Goal: Check status

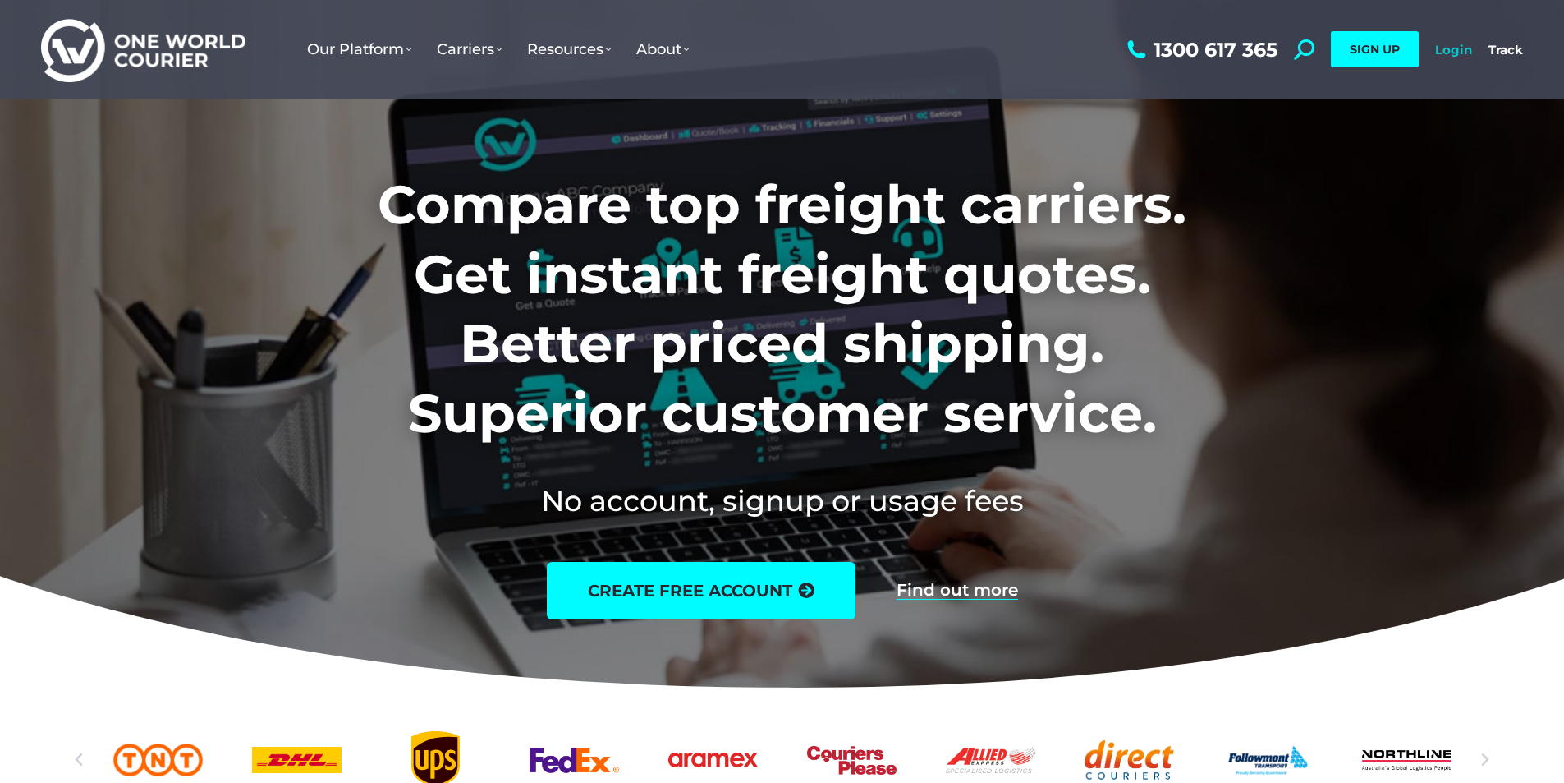
click at [1444, 47] on link "Login" at bounding box center [1453, 50] width 37 height 16
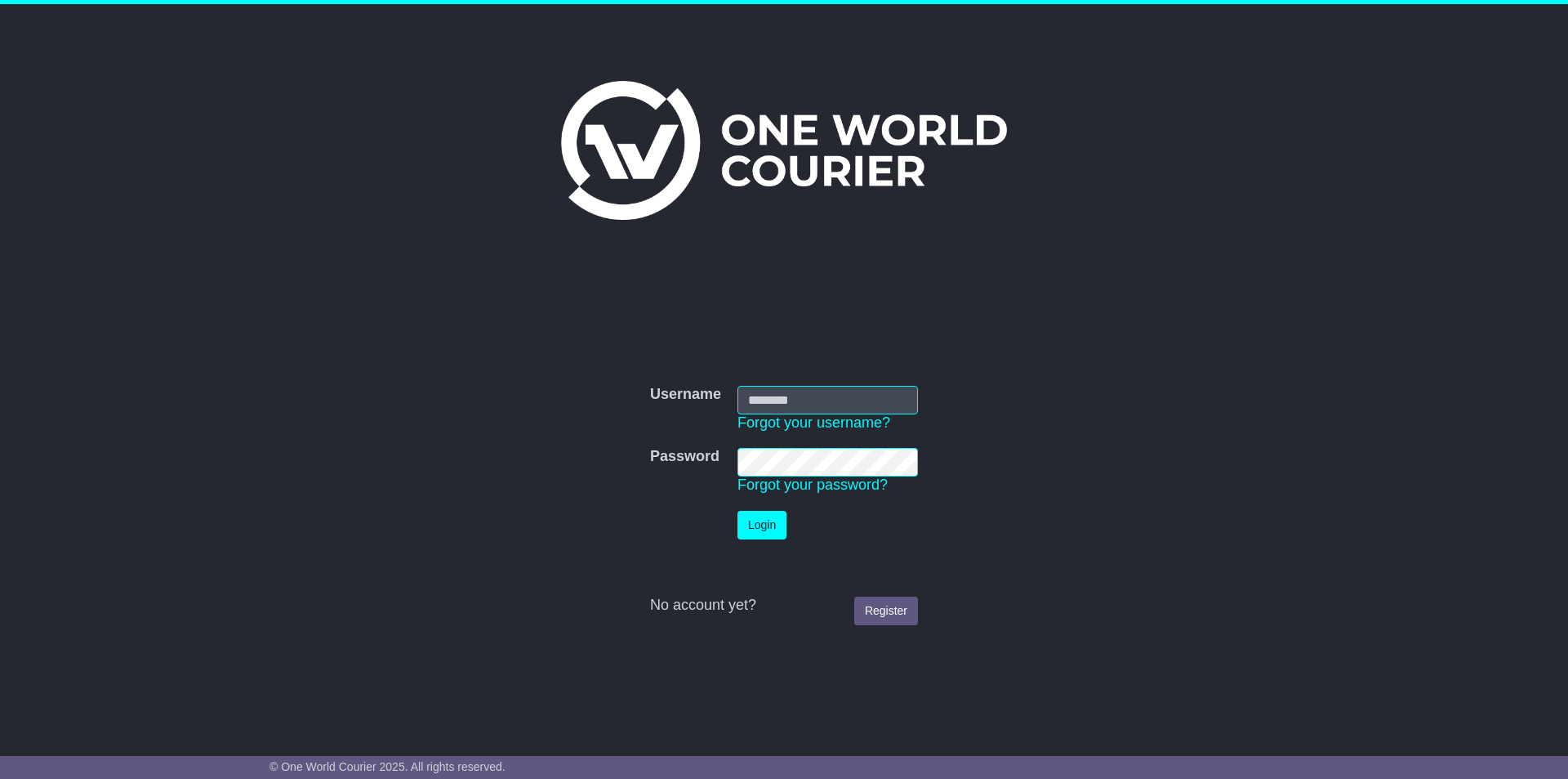
type input "**********"
click at [774, 517] on button "Login" at bounding box center [761, 524] width 49 height 29
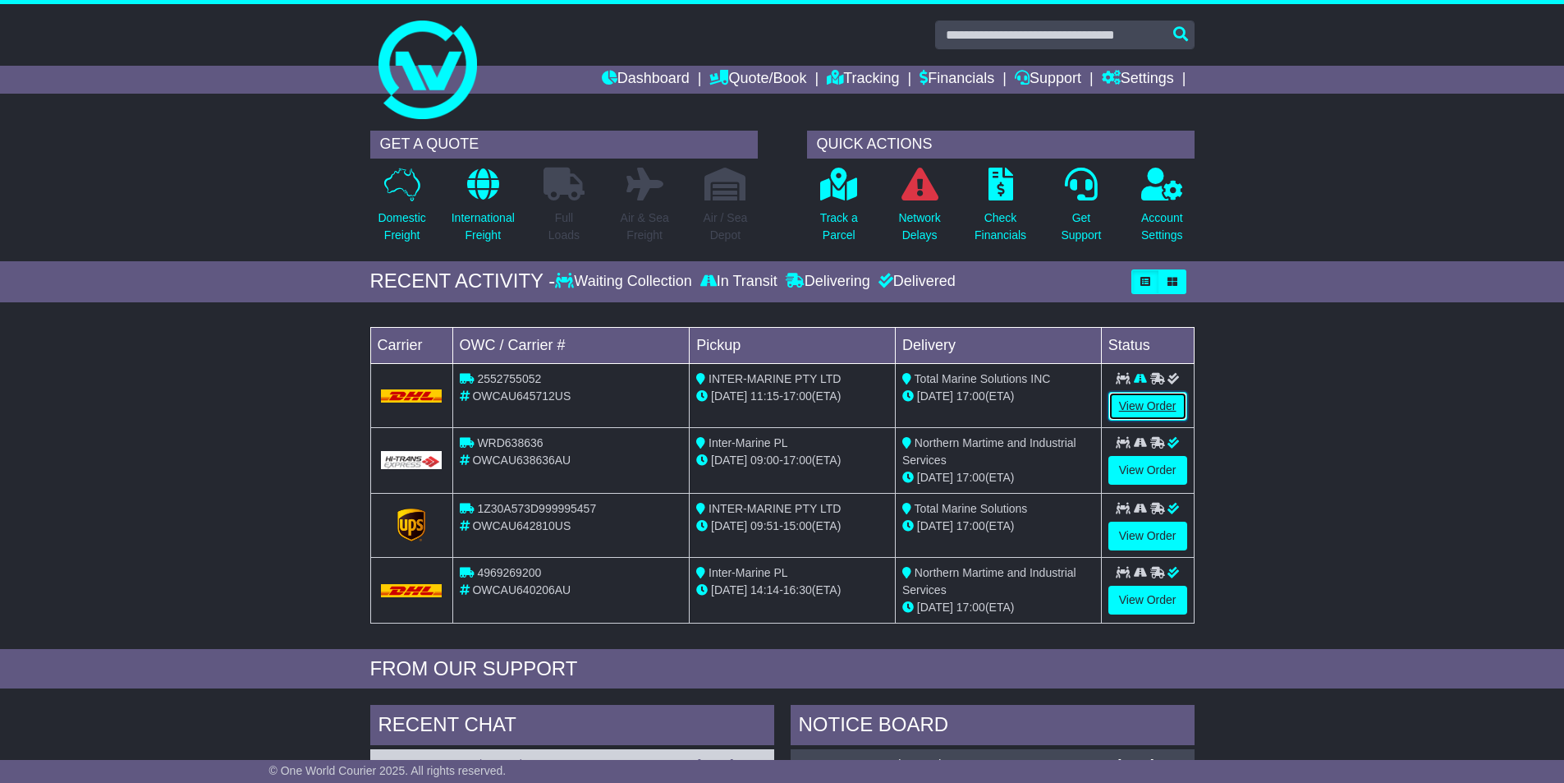
click at [1141, 404] on link "View Order" at bounding box center [1148, 406] width 79 height 29
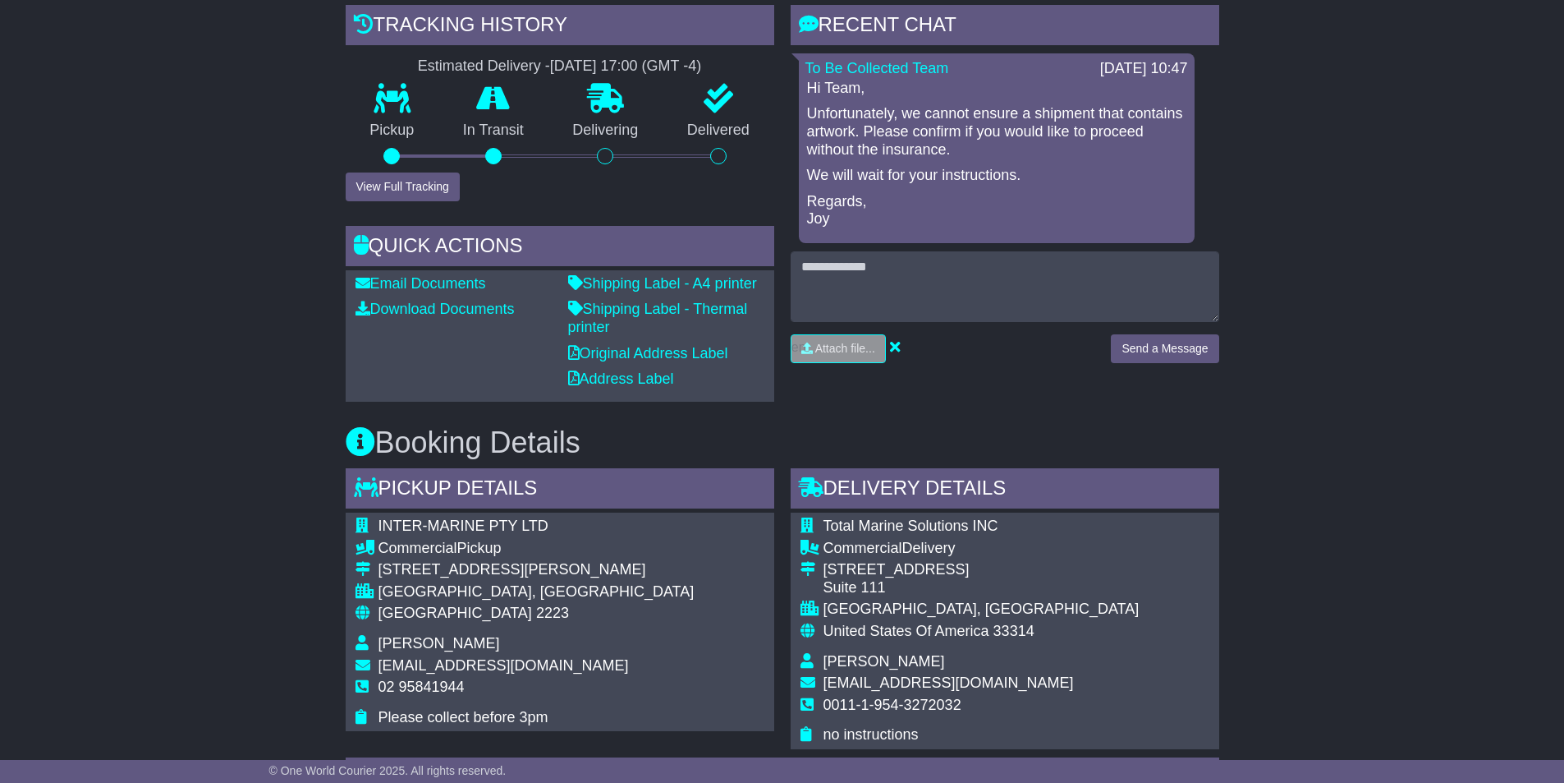
scroll to position [493, 0]
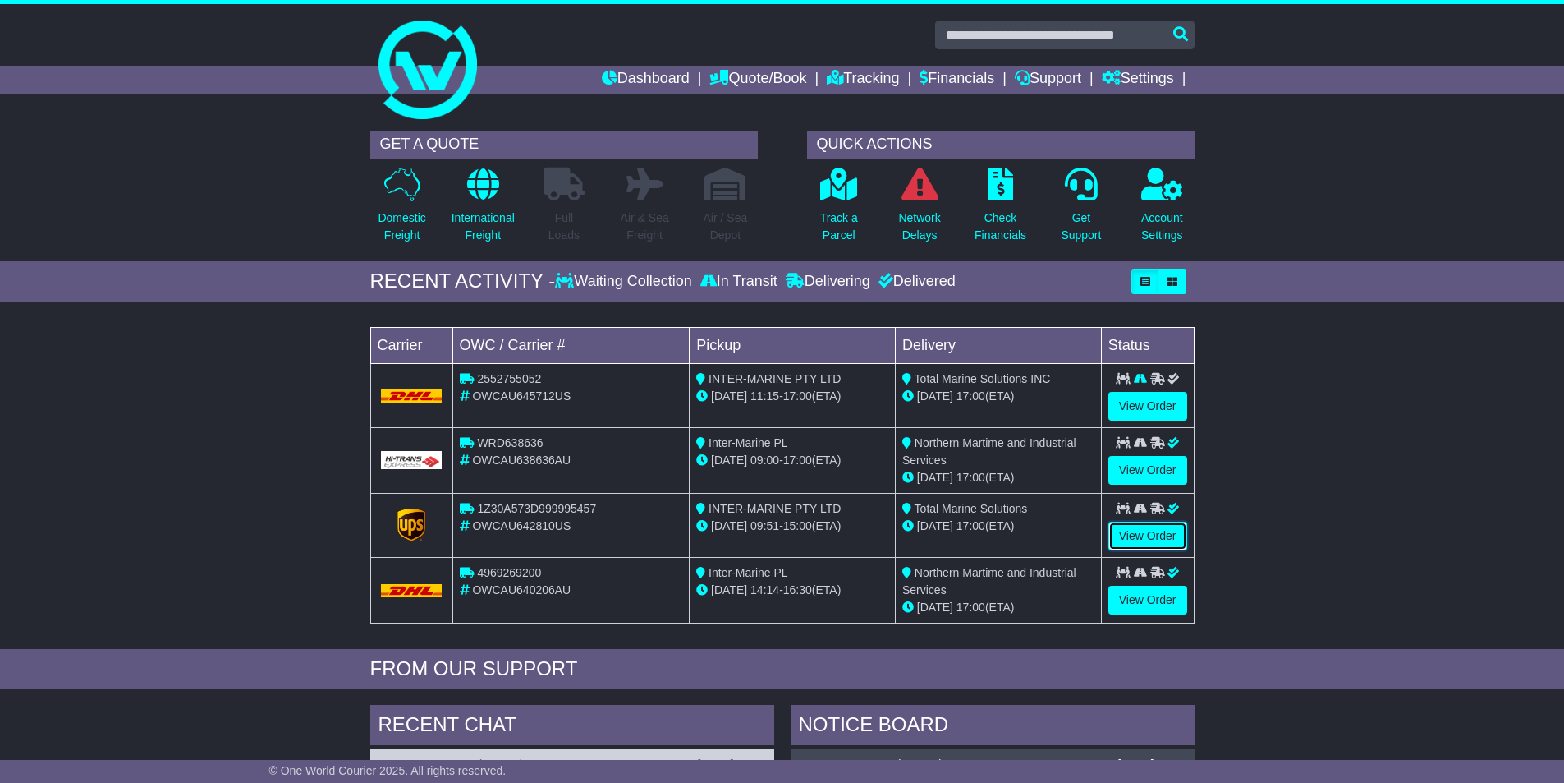
click at [1159, 536] on link "View Order" at bounding box center [1148, 535] width 79 height 29
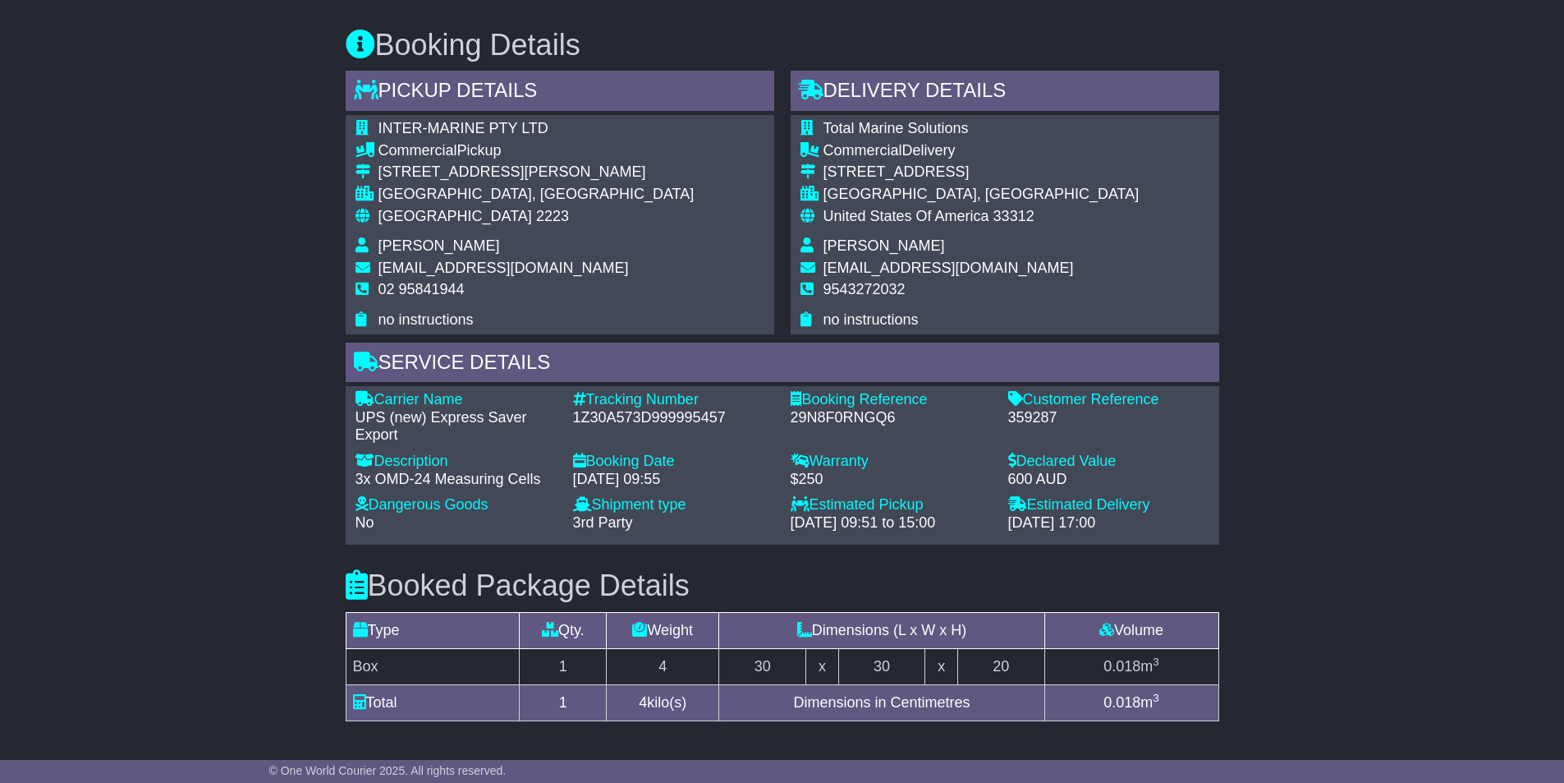
scroll to position [754, 0]
